Goal: Obtain resource: Obtain resource

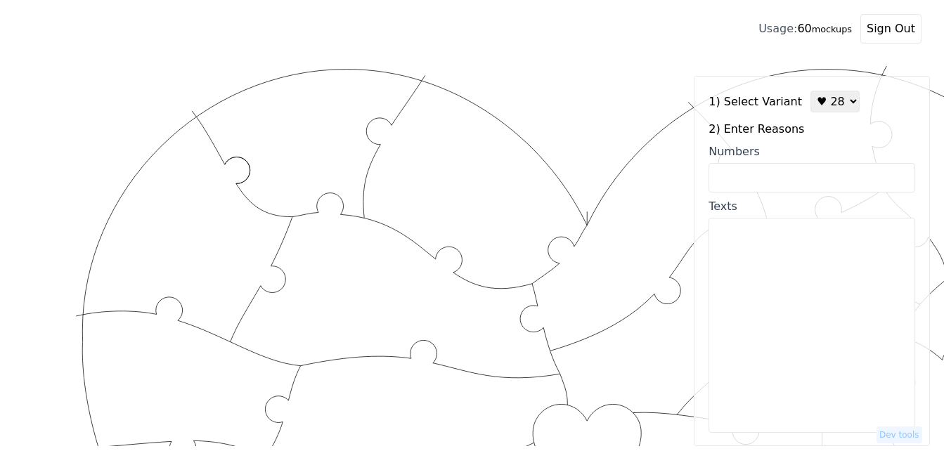
scroll to position [306, 0]
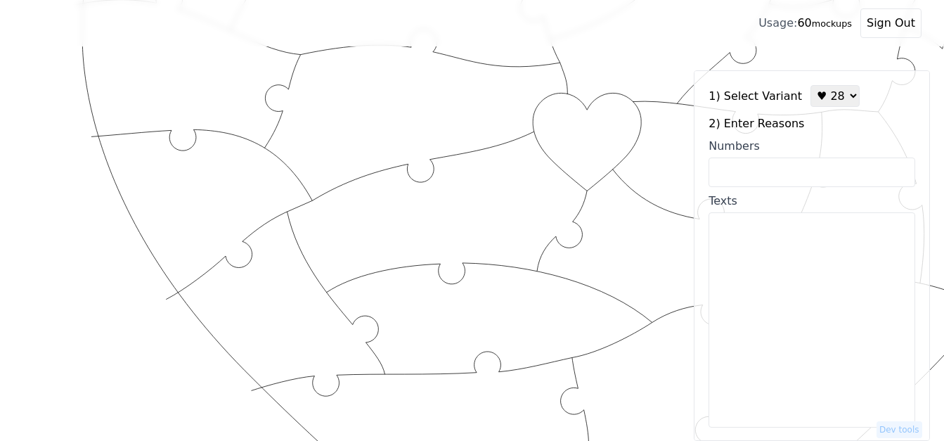
select select "1"
click at [810, 85] on select "♥ 12 ♥ 18 ♥ 28 ♥ 40 ♥ 50 ♥ 60 ♥ 70" at bounding box center [834, 96] width 49 height 22
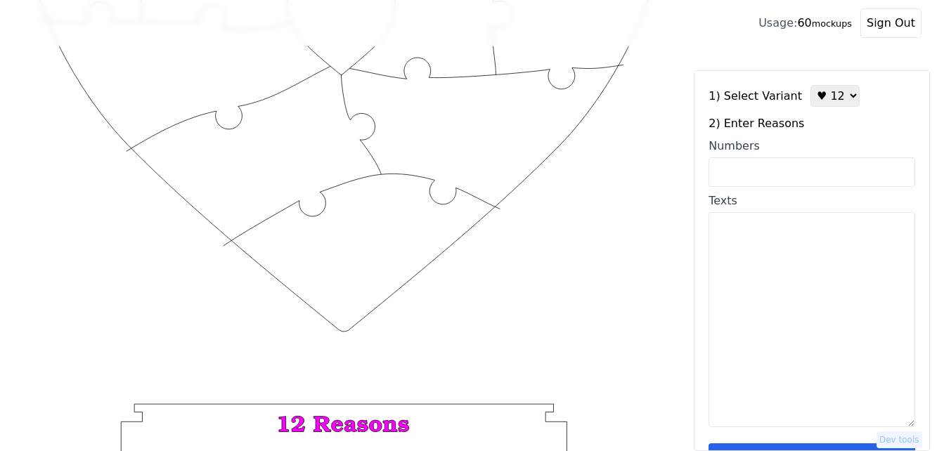
click at [790, 172] on input "Numbers" at bounding box center [811, 172] width 207 height 30
paste input "41, 46, 13, 7, 75, 58, 55, 6, 38, 68, 100, 96,"
type input "41, 46, 13, 7, 75, 58, 55, 6, 38, 68, 100, 96,"
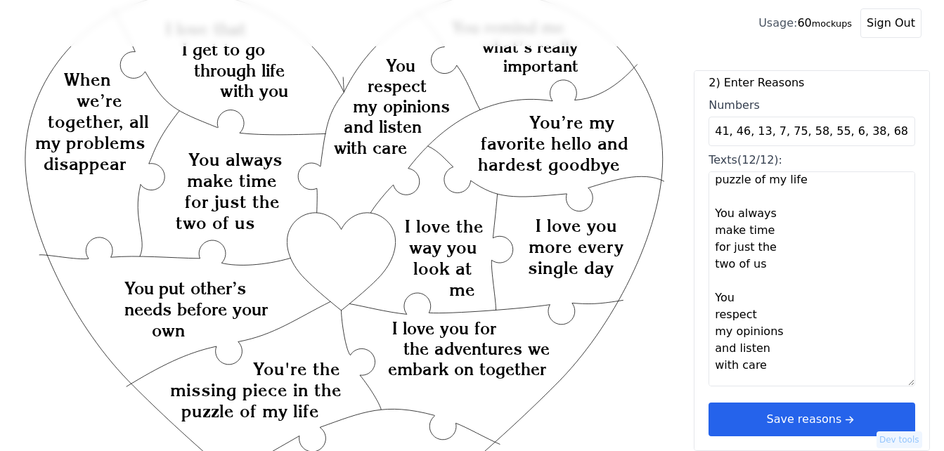
scroll to position [531, 0]
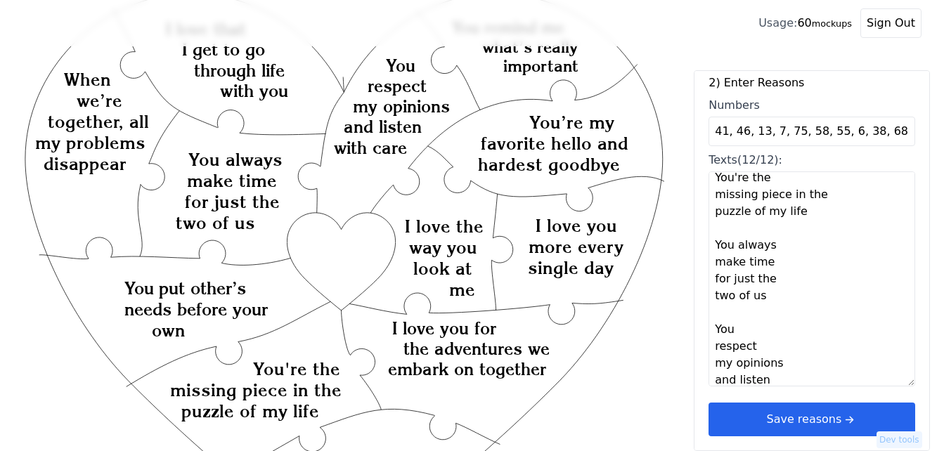
drag, startPoint x: 711, startPoint y: 243, endPoint x: 782, endPoint y: 304, distance: 92.7
click at [782, 304] on textarea "Your loyalty is unmatched You put other’s needs before your own When we’re toge…" at bounding box center [811, 278] width 207 height 215
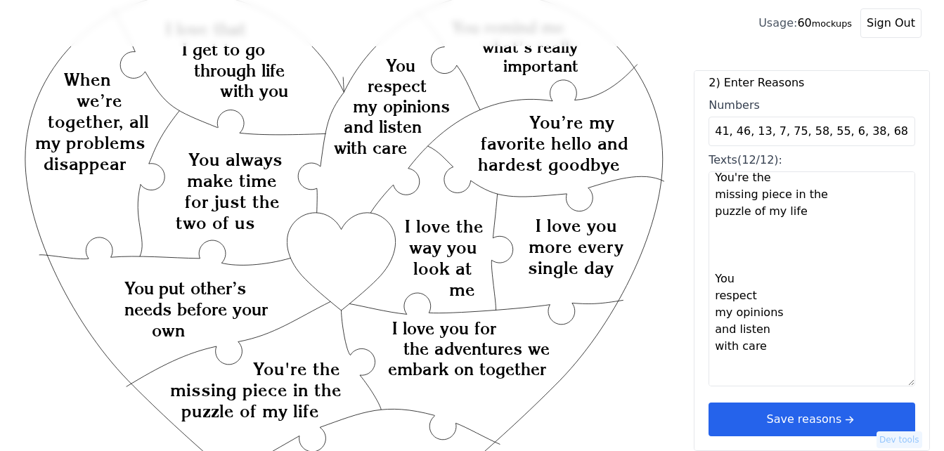
type textarea "Your loyalty is unmatched You put other’s needs before your own When we’re toge…"
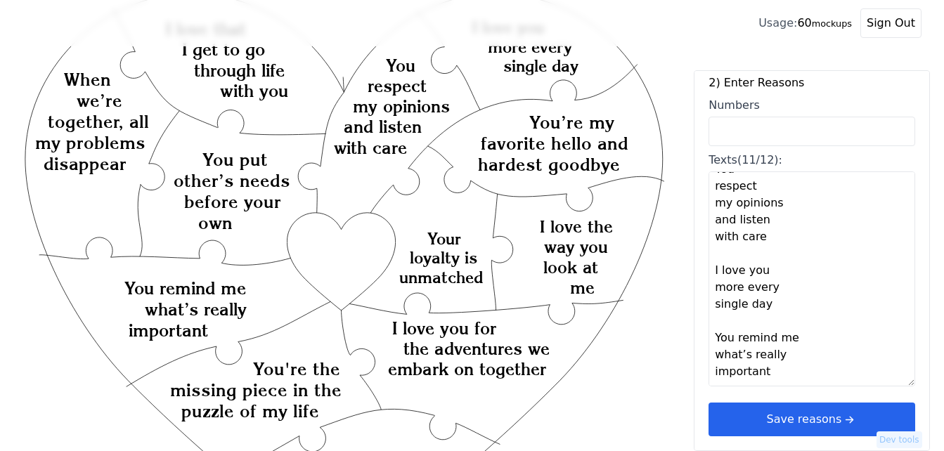
scroll to position [641, 0]
click at [719, 373] on textarea "Your loyalty is unmatched You put other’s needs before your own When we’re toge…" at bounding box center [811, 278] width 207 height 215
paste textarea "Your sense of humor makes me laugh"
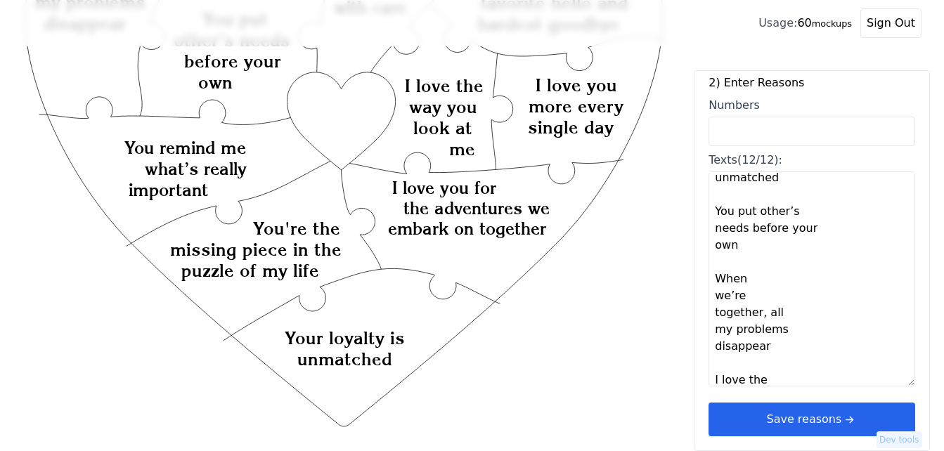
scroll to position [0, 0]
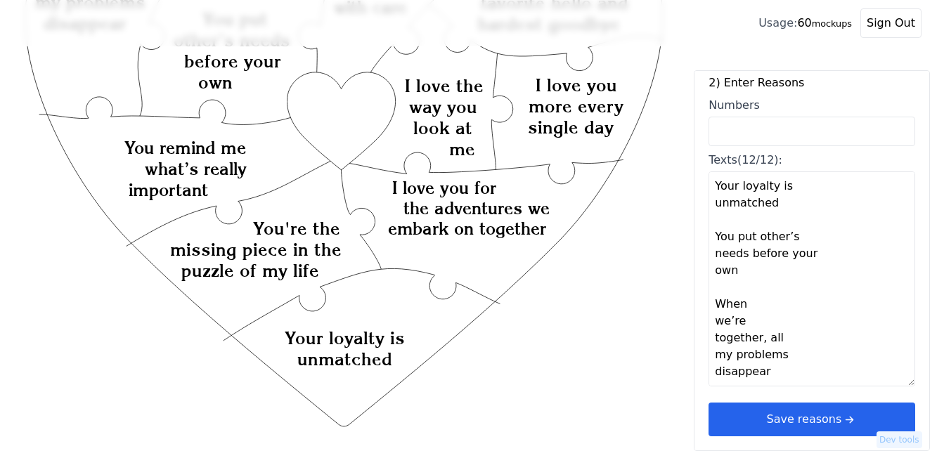
drag, startPoint x: 714, startPoint y: 185, endPoint x: 788, endPoint y: 202, distance: 75.7
click at [788, 202] on textarea "Your loyalty is unmatched You put other’s needs before your own When we’re toge…" at bounding box center [811, 278] width 207 height 215
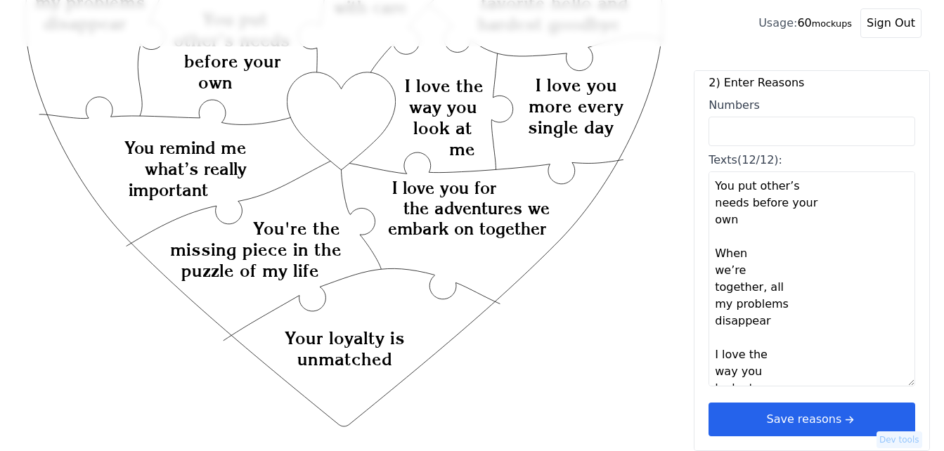
click at [755, 204] on textarea "You put other’s needs before your own When we’re together, all my problems disa…" at bounding box center [811, 278] width 207 height 215
paste textarea "your sense of humor makes me laugh 41-your smart and dedicated to your job"
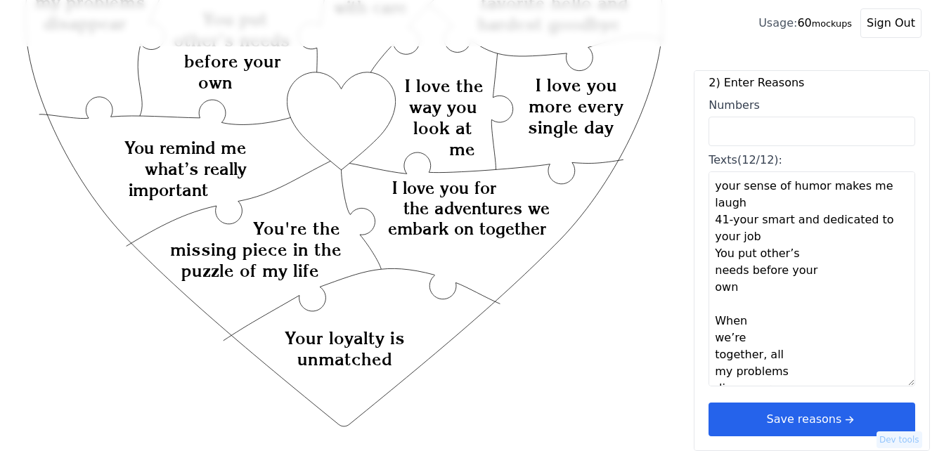
drag, startPoint x: 757, startPoint y: 252, endPoint x: 711, endPoint y: 204, distance: 66.6
click at [711, 204] on textarea "your sense of humor makes me laugh 41-your smart and dedicated to your job You …" at bounding box center [811, 278] width 207 height 215
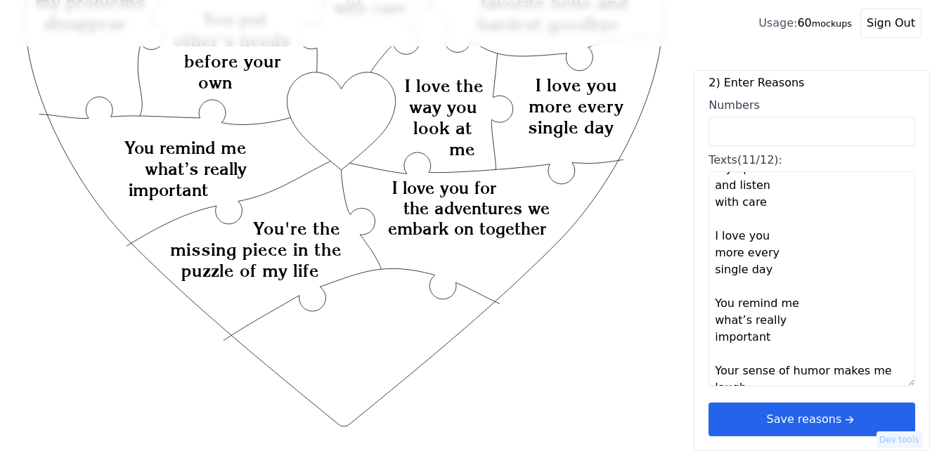
scroll to position [607, 0]
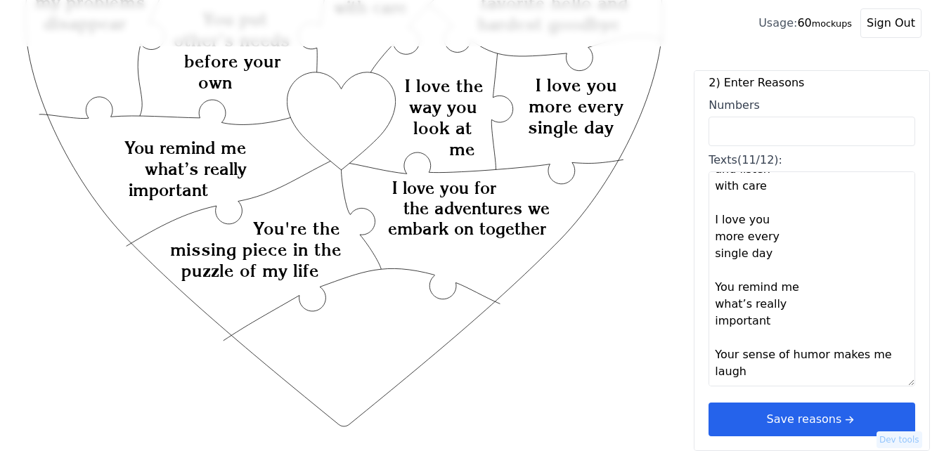
click at [770, 370] on textarea "You put other’s needs before your own When we’re together, all my problems disa…" at bounding box center [811, 278] width 207 height 215
click at [720, 362] on textarea "You put other’s needs before your own When we’re together, all my problems disa…" at bounding box center [811, 278] width 207 height 215
paste textarea "your sense of humor makes me laugh"
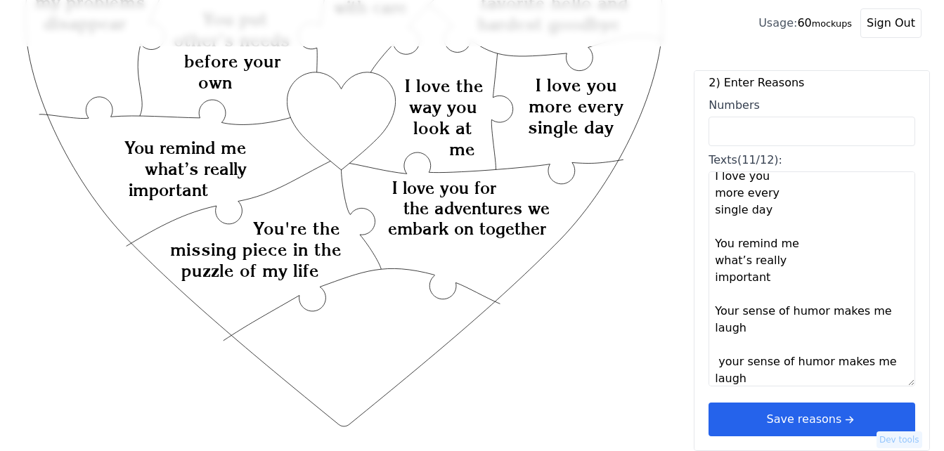
scroll to position [675, 0]
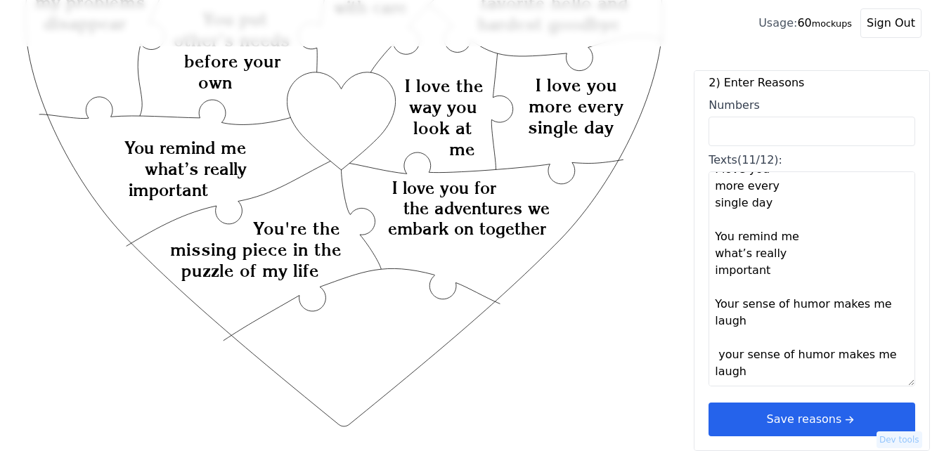
drag, startPoint x: 715, startPoint y: 364, endPoint x: 748, endPoint y: 377, distance: 35.4
click at [748, 377] on textarea "You put other’s needs before your own When we’re together, all my problems disa…" at bounding box center [811, 278] width 207 height 215
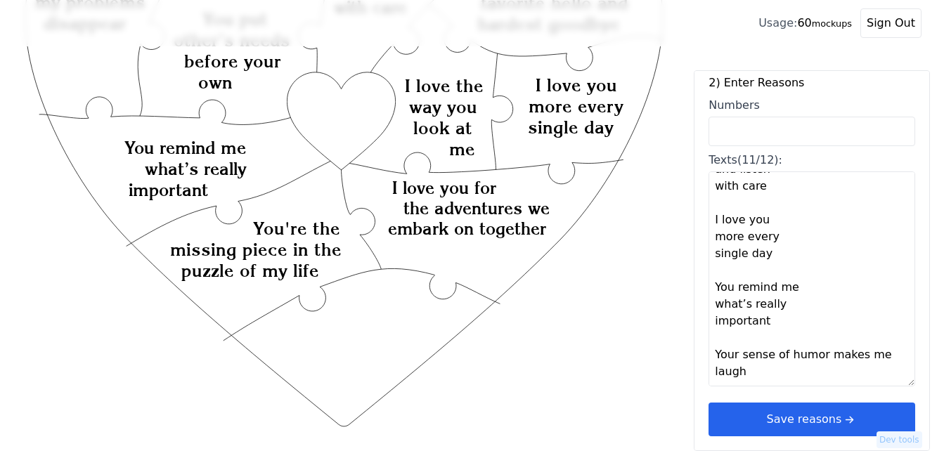
scroll to position [641, 0]
click at [720, 370] on textarea "You put other’s needs before your own When we’re together, all my problems disa…" at bounding box center [811, 278] width 207 height 215
paste textarea "-your smart and dedicated to your job"
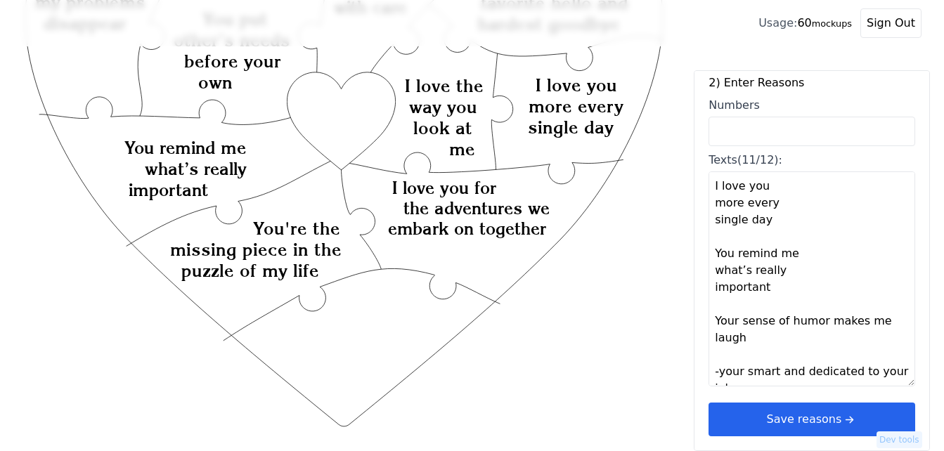
scroll to position [658, 0]
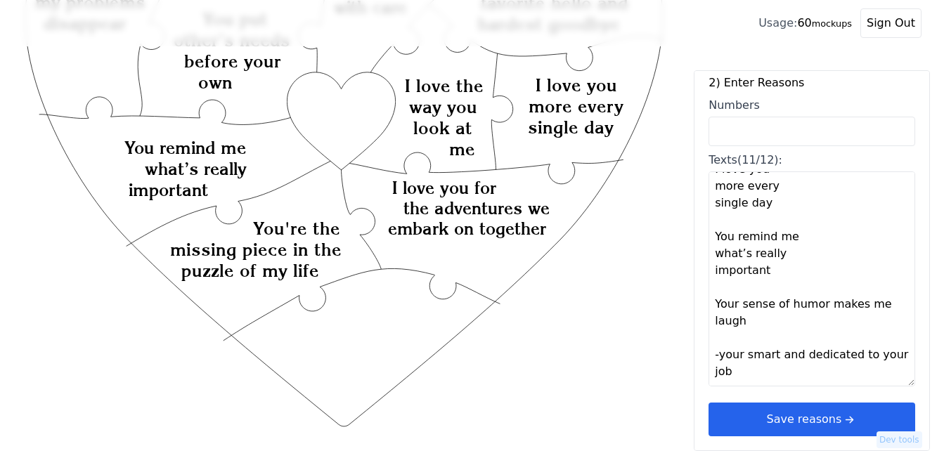
click at [718, 358] on textarea "You put other’s needs before your own When we’re together, all my problems disa…" at bounding box center [811, 278] width 207 height 215
type textarea "You put other’s needs before your own When we’re together, all my problems disa…"
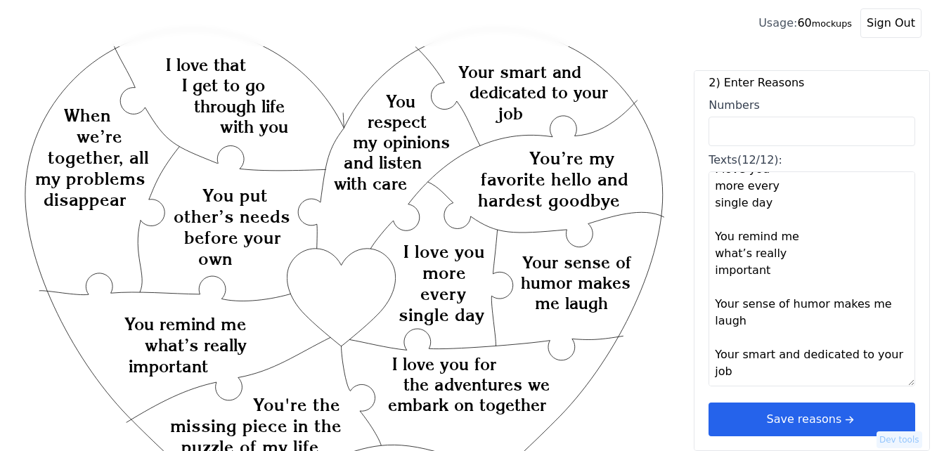
scroll to position [0, 0]
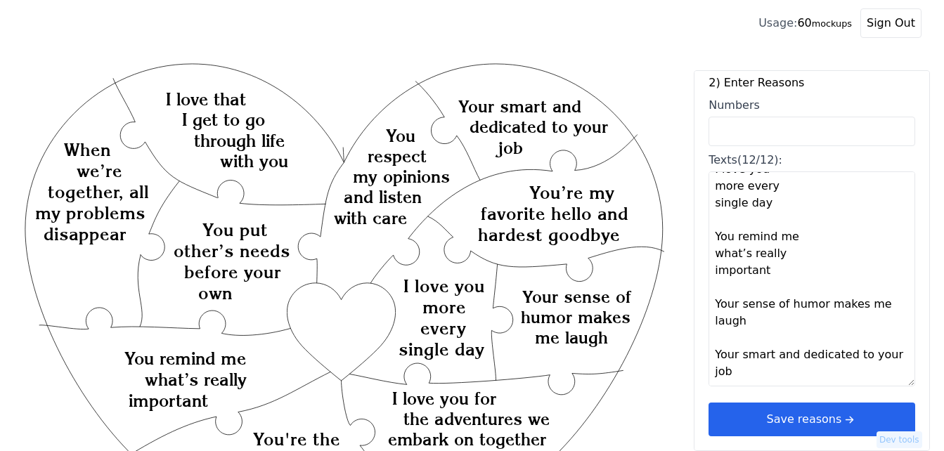
click at [799, 413] on button "Save reasons" at bounding box center [811, 420] width 207 height 34
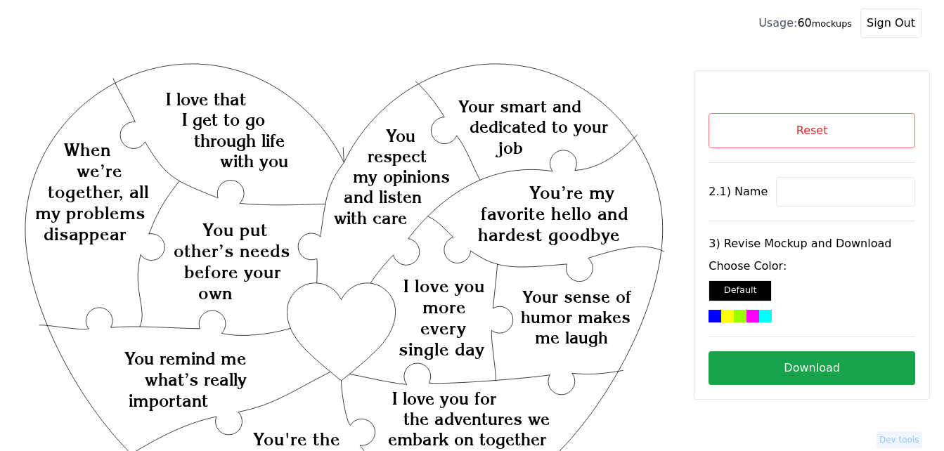
click at [798, 190] on input at bounding box center [845, 192] width 139 height 30
paste input "[PERSON_NAME]"
type input "[PERSON_NAME]"
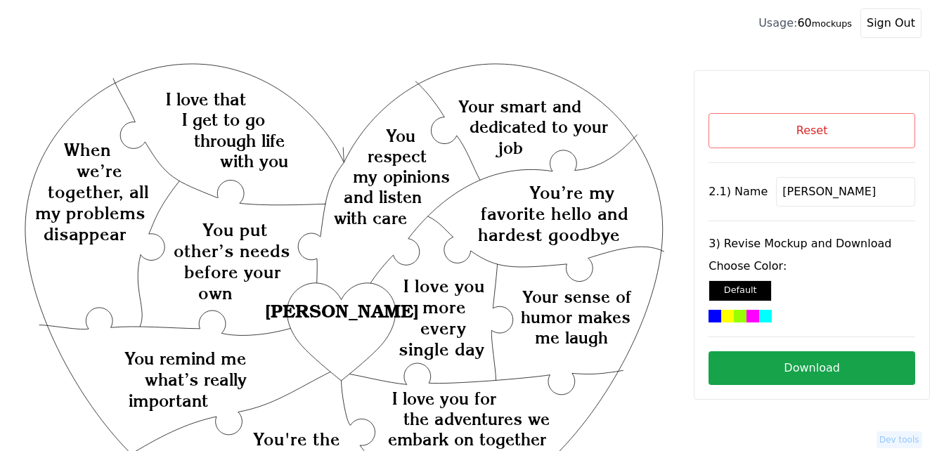
click at [746, 315] on div at bounding box center [752, 316] width 13 height 13
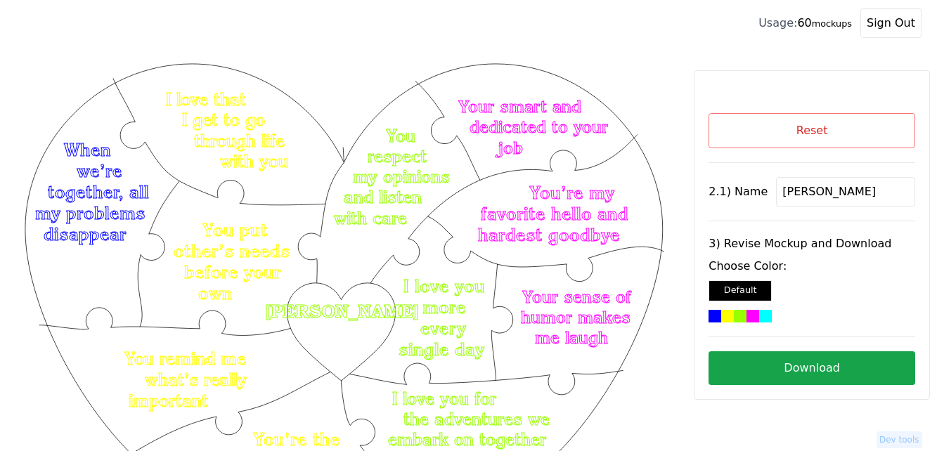
click at [827, 356] on button "Download" at bounding box center [811, 368] width 207 height 34
